Goal: Find specific page/section: Find specific page/section

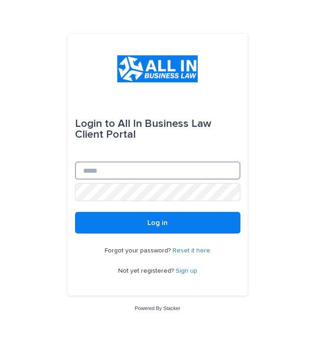
click at [131, 169] on input "Email" at bounding box center [157, 170] width 165 height 18
click at [0, 354] on com-1password-button at bounding box center [0, 355] width 0 height 0
type input "**********"
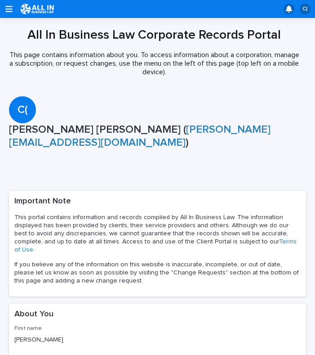
click at [180, 169] on div "C( [PERSON_NAME] [PERSON_NAME] ( [PERSON_NAME][EMAIL_ADDRESS][DOMAIN_NAME] )" at bounding box center [157, 138] width 297 height 84
click at [5, 3] on div "C(" at bounding box center [157, 9] width 315 height 18
click at [9, 8] on icon "button" at bounding box center [8, 9] width 7 height 8
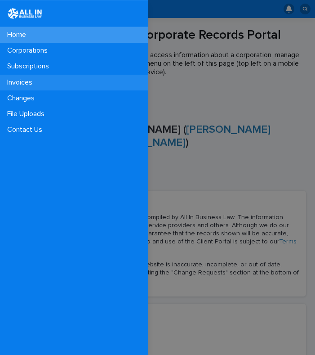
click at [18, 84] on p "Invoices" at bounding box center [22, 82] width 36 height 9
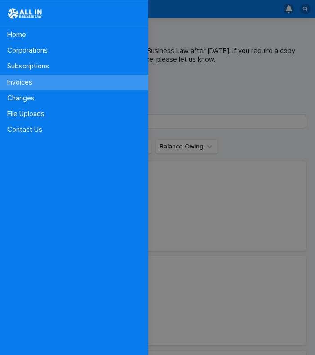
click at [246, 144] on div "Home Corporations Subscriptions Invoices Changes File Uploads Contact Us" at bounding box center [157, 177] width 315 height 355
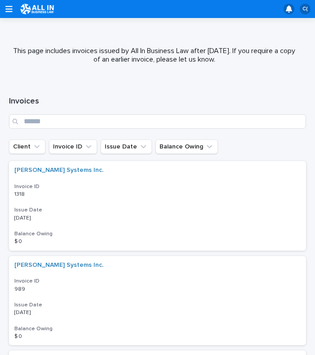
click at [182, 92] on div "Invoices" at bounding box center [157, 112] width 297 height 54
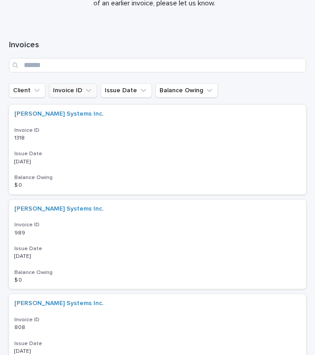
scroll to position [56, 0]
click at [59, 112] on link "[PERSON_NAME] Systems Inc." at bounding box center [58, 114] width 89 height 8
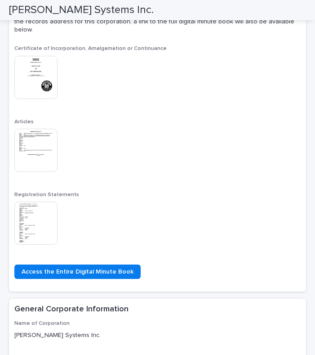
scroll to position [212, 0]
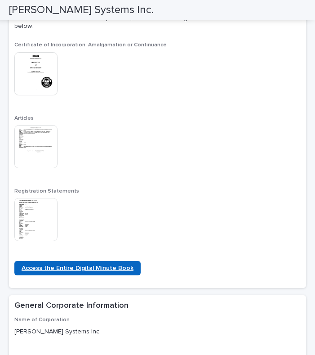
click at [74, 265] on span "Access the Entire Digital Minute Book" at bounding box center [78, 268] width 112 height 6
